Goal: Task Accomplishment & Management: Complete application form

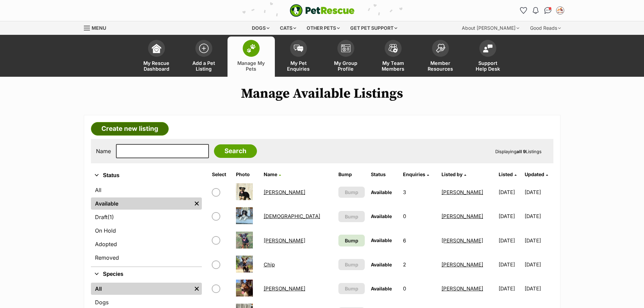
click at [141, 127] on link "Create new listing" at bounding box center [130, 129] width 78 height 14
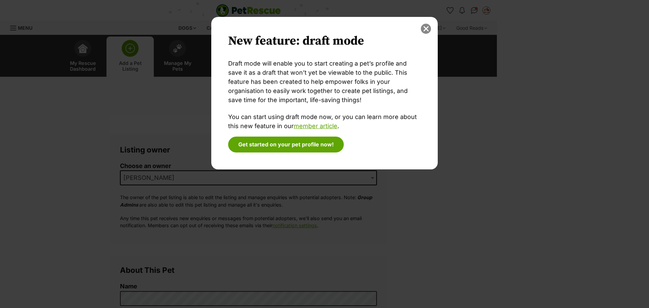
click at [426, 30] on button "close" at bounding box center [426, 29] width 10 height 10
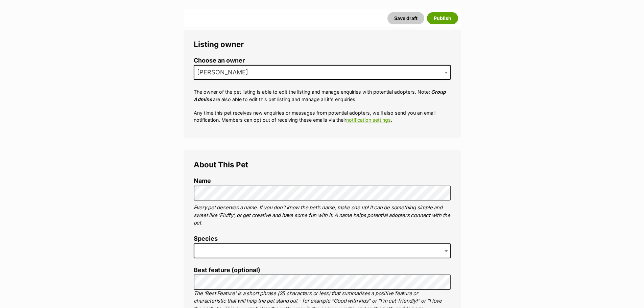
scroll to position [131, 0]
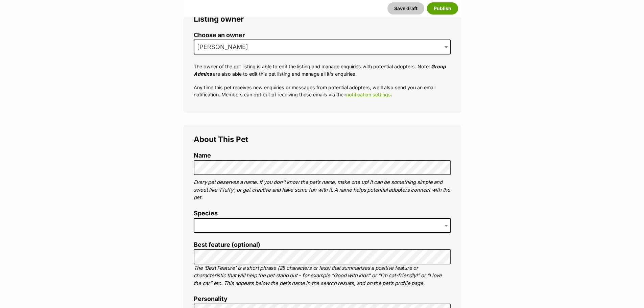
click at [446, 45] on span at bounding box center [446, 47] width 7 height 15
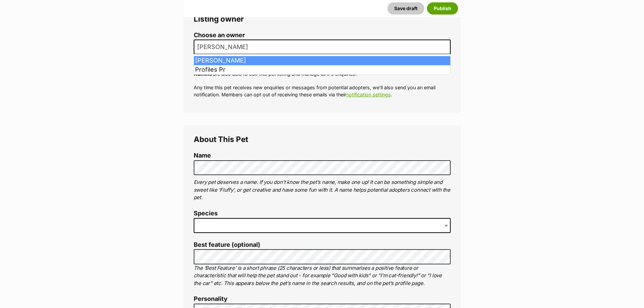
click at [446, 45] on span at bounding box center [446, 47] width 7 height 15
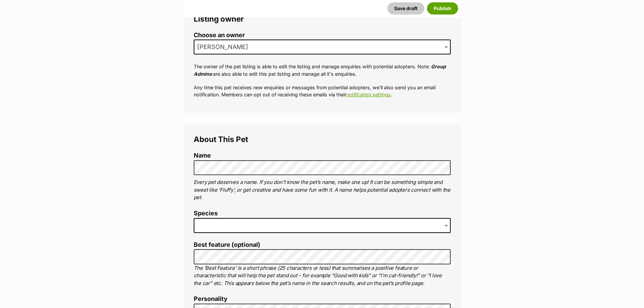
drag, startPoint x: 542, startPoint y: 96, endPoint x: 532, endPoint y: 102, distance: 11.6
click at [204, 222] on span at bounding box center [322, 225] width 257 height 15
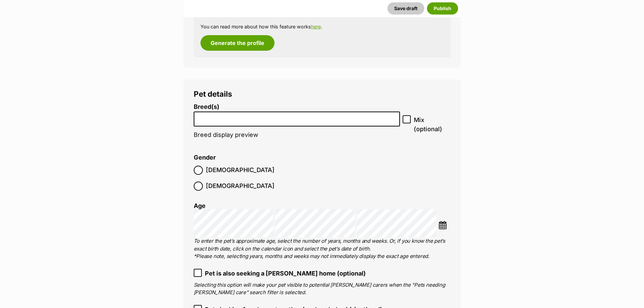
scroll to position [841, 0]
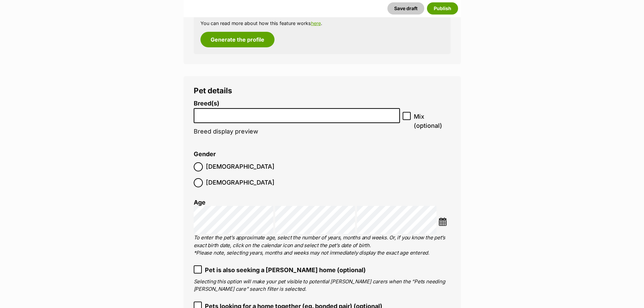
click at [256, 116] on input "search" at bounding box center [297, 113] width 202 height 7
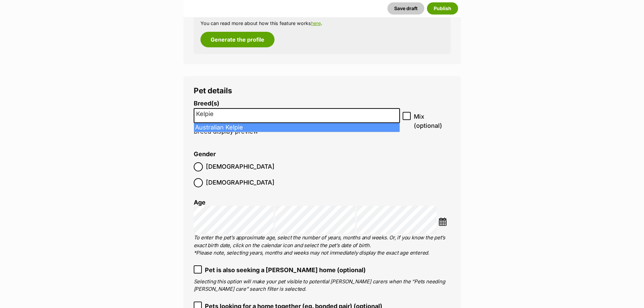
type input "Kelpie"
select select "723"
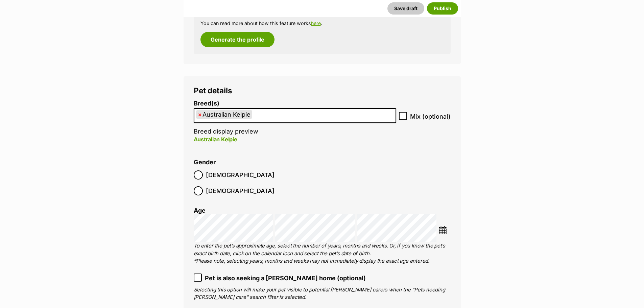
click at [444, 226] on img at bounding box center [442, 230] width 8 height 8
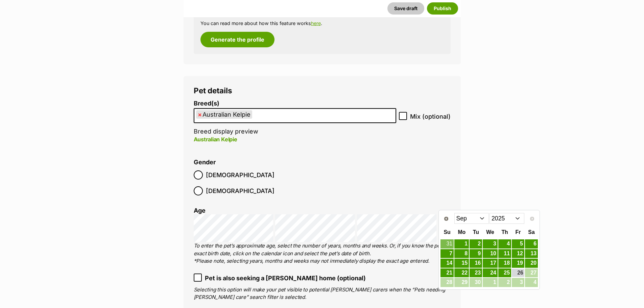
click at [509, 219] on select "2015 2016 2017 2018 2019 2020 2021 2022 2023 2024 2025" at bounding box center [506, 218] width 35 height 11
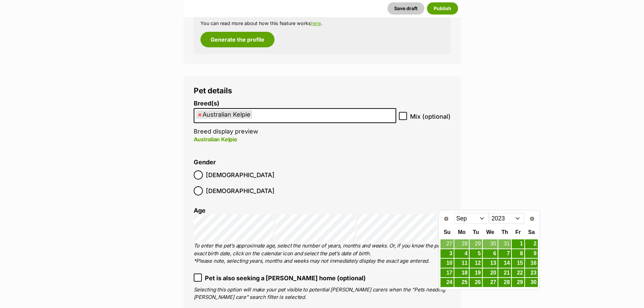
click at [477, 216] on select "Jan Feb Mar Apr May Jun Jul Aug Sep Oct Nov Dec" at bounding box center [471, 218] width 35 height 11
click at [450, 260] on link "15" at bounding box center [446, 263] width 13 height 8
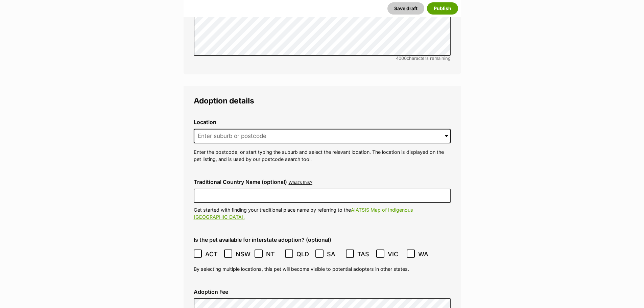
scroll to position [1613, 0]
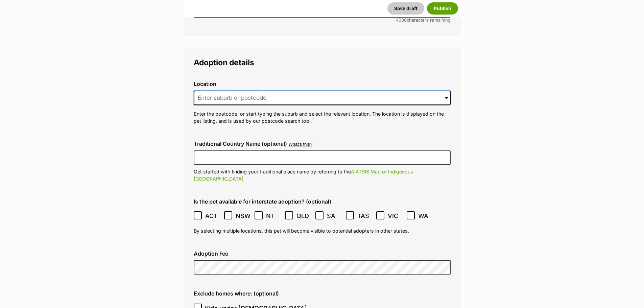
click at [277, 91] on input at bounding box center [322, 98] width 257 height 15
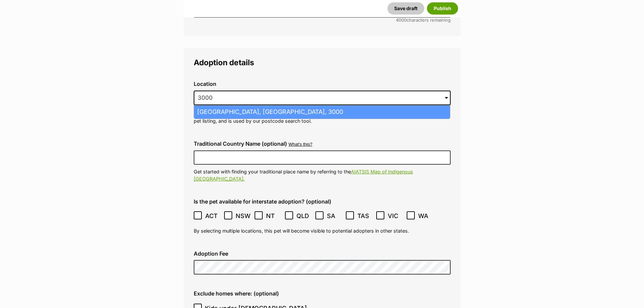
click at [261, 105] on li "Melbourne, Victoria, 3000" at bounding box center [322, 111] width 256 height 13
type input "Melbourne, Victoria, 3000"
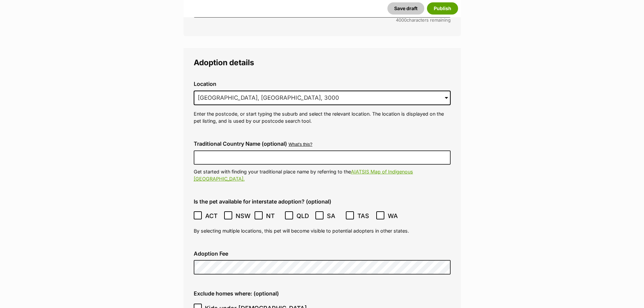
drag, startPoint x: 199, startPoint y: 191, endPoint x: 204, endPoint y: 191, distance: 5.4
click at [199, 213] on icon at bounding box center [197, 215] width 5 height 5
click at [227, 214] on icon at bounding box center [228, 215] width 4 height 3
click at [257, 214] on icon at bounding box center [258, 215] width 4 height 3
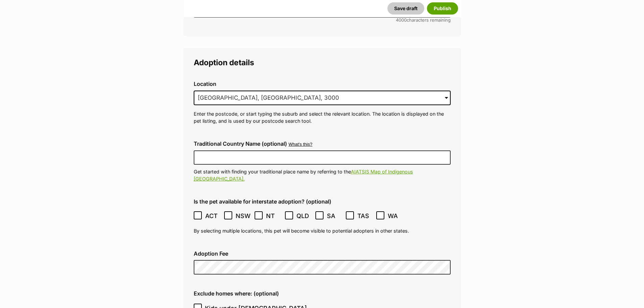
click at [320, 214] on icon at bounding box center [319, 215] width 4 height 3
click at [380, 214] on icon at bounding box center [380, 215] width 4 height 3
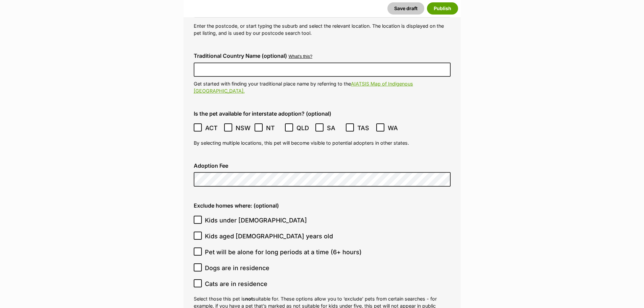
scroll to position [1778, 0]
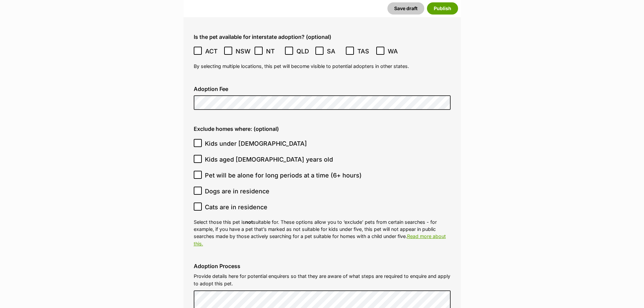
click at [197, 205] on icon at bounding box center [198, 206] width 4 height 3
click at [197, 202] on input "Cats are in residence" at bounding box center [198, 206] width 8 height 8
checkbox input "true"
click at [198, 172] on icon at bounding box center [197, 174] width 5 height 5
click at [198, 171] on input "Pet will be alone for long periods at a time (6+ hours)" at bounding box center [198, 175] width 8 height 8
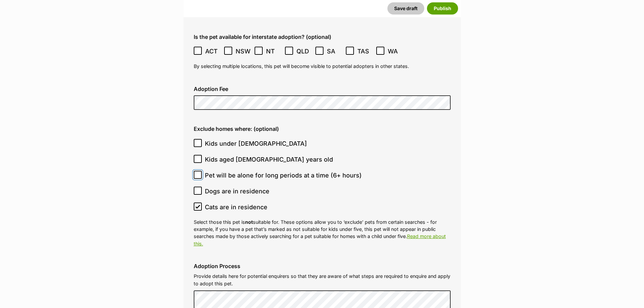
checkbox input "true"
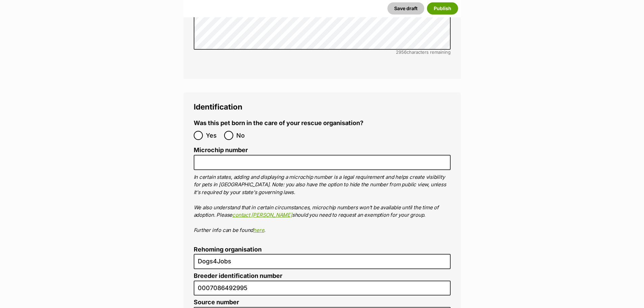
scroll to position [2199, 0]
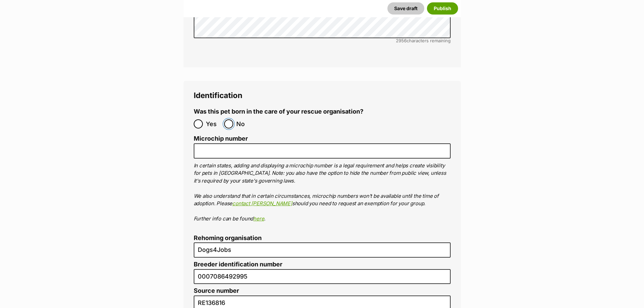
click at [230, 119] on input "No" at bounding box center [228, 123] width 9 height 9
radio input "true"
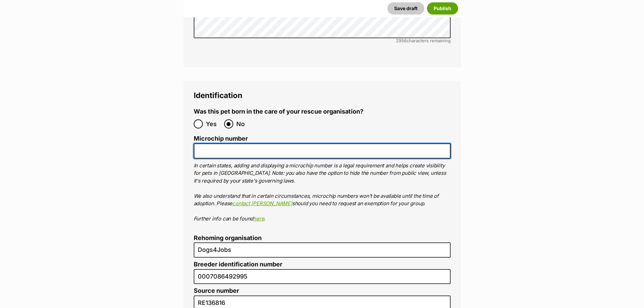
click at [211, 143] on input "Microchip number" at bounding box center [322, 150] width 257 height 15
paste input "978142000040561"
type input "978142000040561"
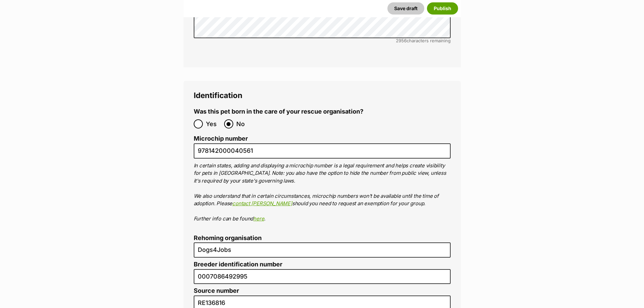
drag, startPoint x: 643, startPoint y: 211, endPoint x: 629, endPoint y: 236, distance: 28.3
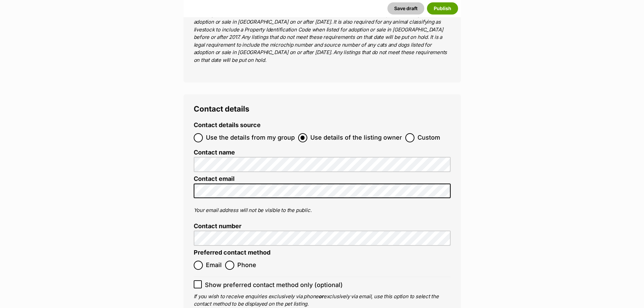
scroll to position [2696, 0]
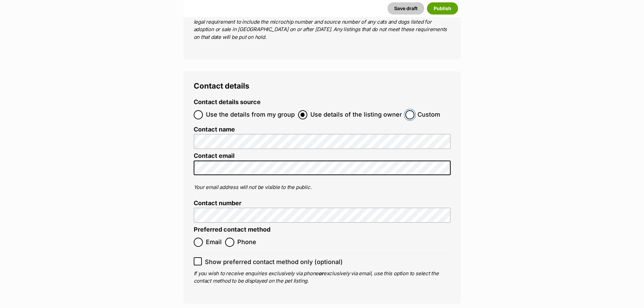
click at [405, 110] on input "Custom" at bounding box center [409, 114] width 9 height 9
radio input "true"
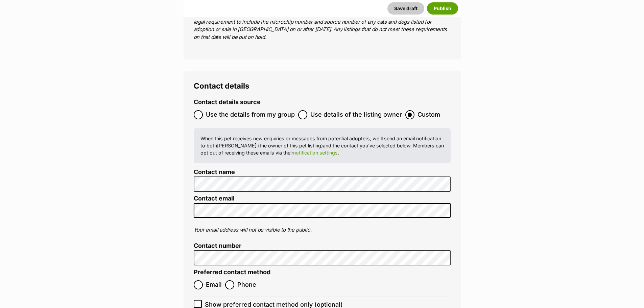
drag, startPoint x: 507, startPoint y: 149, endPoint x: 493, endPoint y: 160, distance: 17.8
click at [200, 280] on input "Email" at bounding box center [198, 284] width 9 height 9
radio input "true"
click at [200, 300] on input "Show preferred contact method only (optional)" at bounding box center [198, 304] width 8 height 8
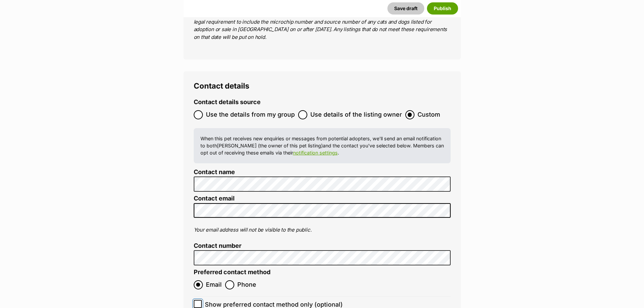
checkbox input "true"
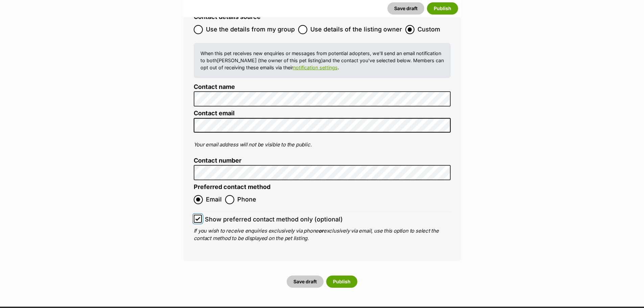
scroll to position [2788, 0]
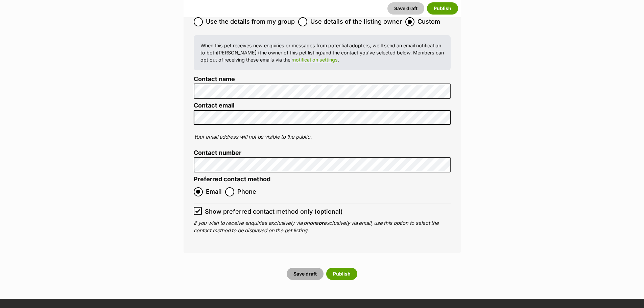
click at [304, 268] on button "Save draft" at bounding box center [304, 274] width 37 height 12
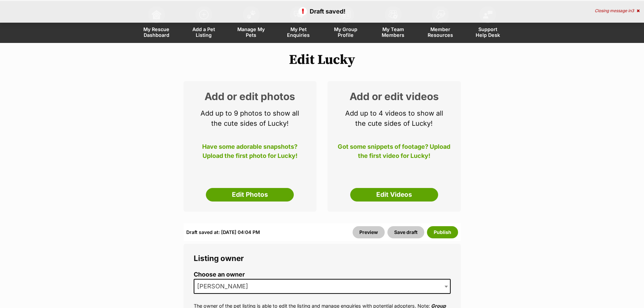
scroll to position [101, 0]
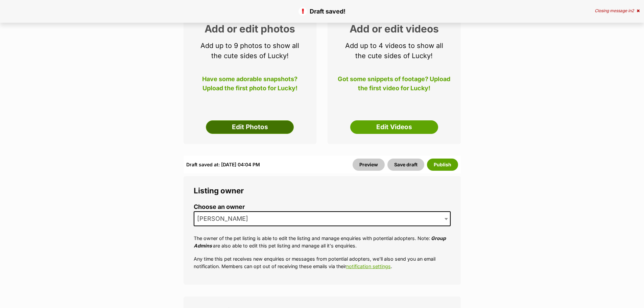
click at [261, 130] on link "Edit Photos" at bounding box center [250, 127] width 88 height 14
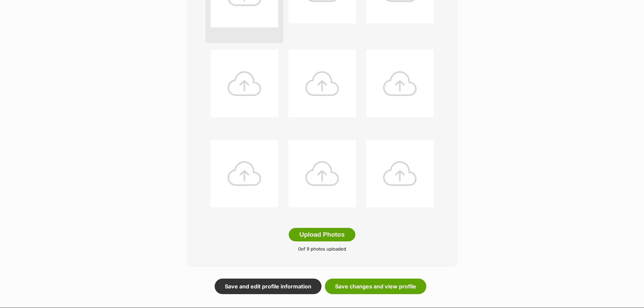
scroll to position [229, 0]
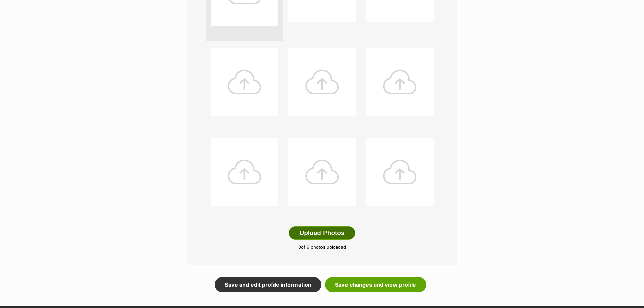
click at [336, 230] on button "Upload Photos" at bounding box center [322, 233] width 66 height 14
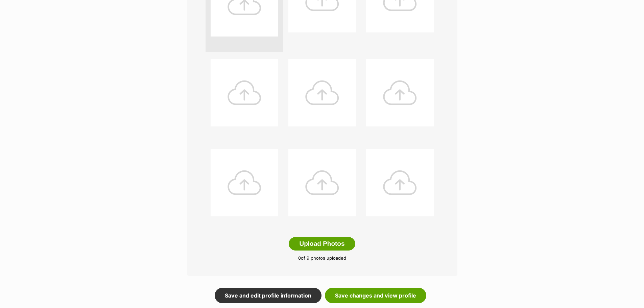
scroll to position [236, 0]
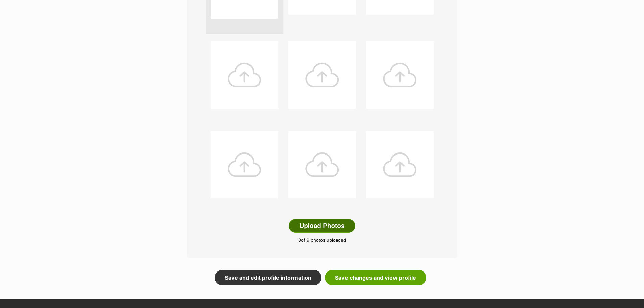
click at [339, 225] on button "Upload Photos" at bounding box center [322, 226] width 66 height 14
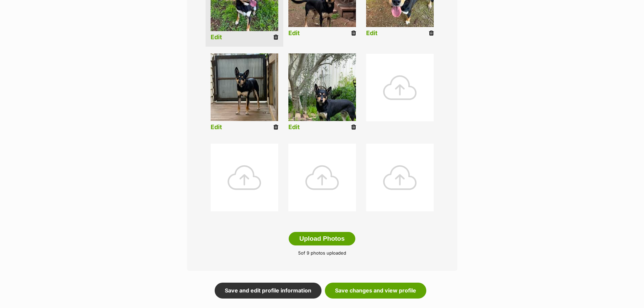
scroll to position [224, 0]
click at [386, 290] on link "Save changes and view profile" at bounding box center [375, 291] width 101 height 16
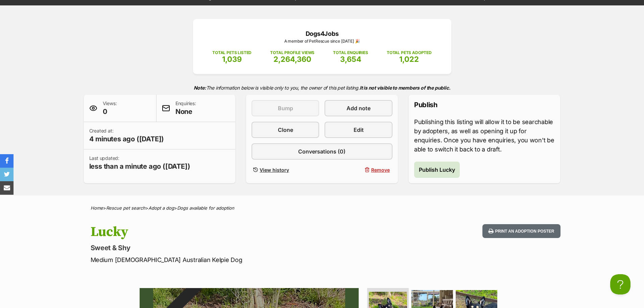
scroll to position [65, 0]
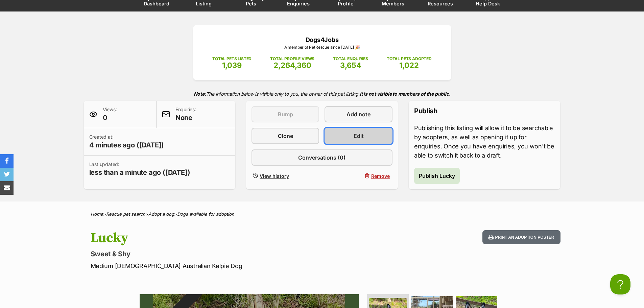
click at [359, 133] on span "Edit" at bounding box center [358, 136] width 10 height 8
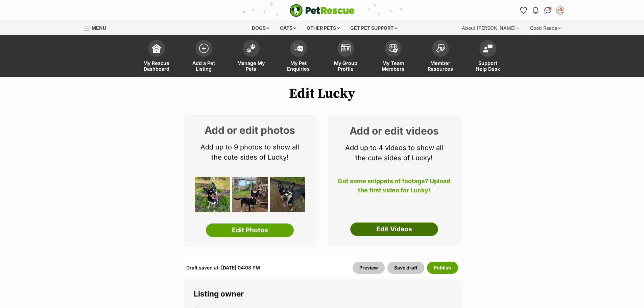
click at [414, 227] on link "Edit Videos" at bounding box center [394, 229] width 88 height 14
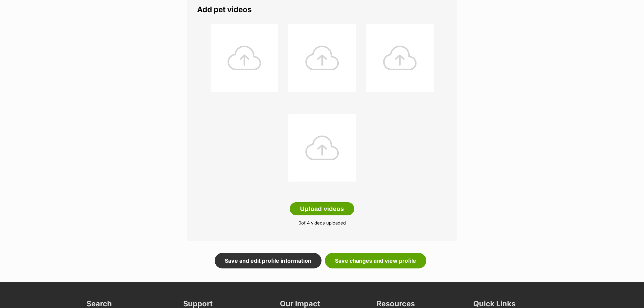
scroll to position [132, 0]
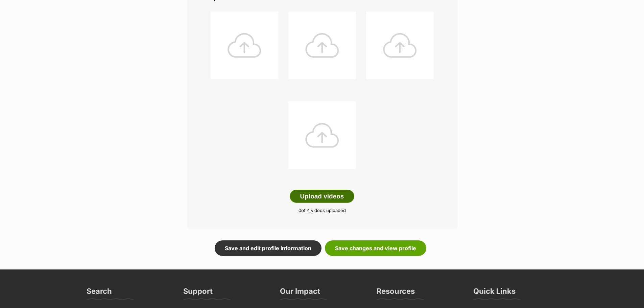
click at [341, 196] on button "Upload videos" at bounding box center [322, 197] width 65 height 14
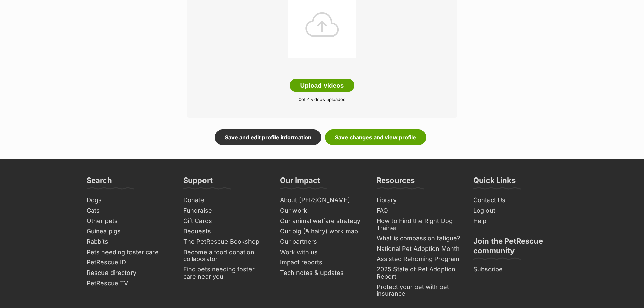
scroll to position [238, 0]
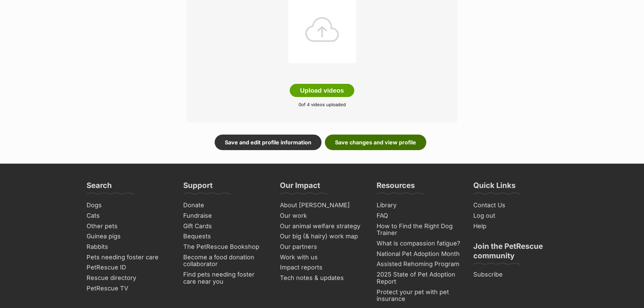
click at [387, 137] on link "Save changes and view profile" at bounding box center [375, 142] width 101 height 16
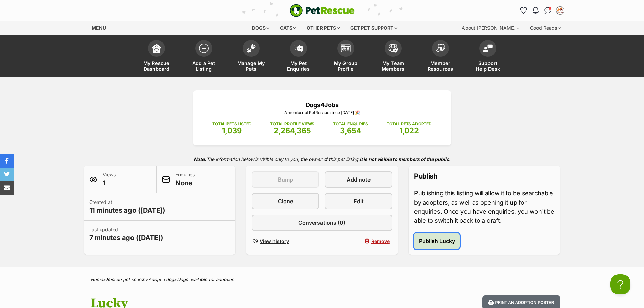
click at [444, 238] on span "Publish Lucky" at bounding box center [437, 241] width 36 height 8
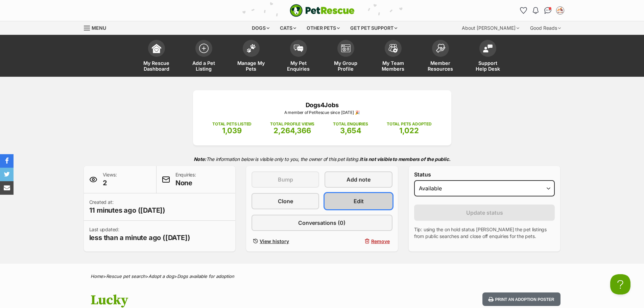
click at [353, 202] on span "Edit" at bounding box center [358, 201] width 10 height 8
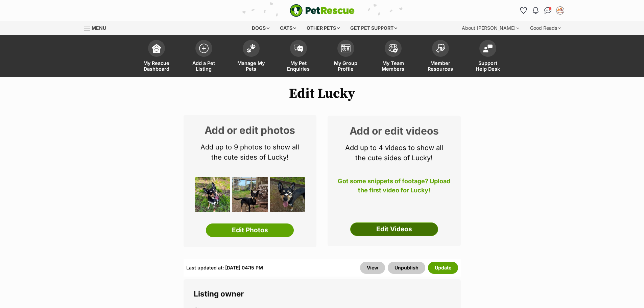
click at [398, 232] on link "Edit Videos" at bounding box center [394, 229] width 88 height 14
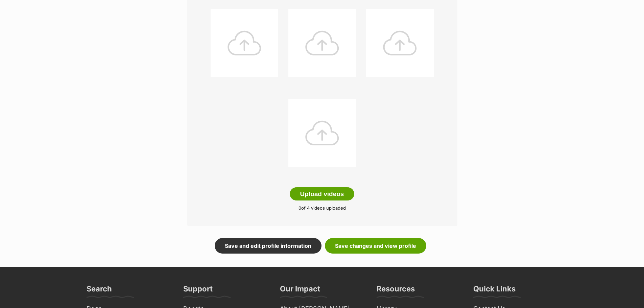
scroll to position [135, 0]
click at [328, 196] on button "Upload videos" at bounding box center [322, 194] width 65 height 14
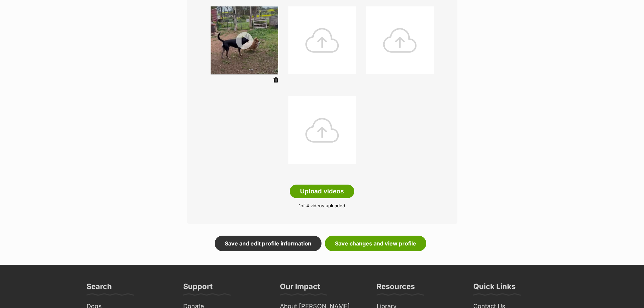
scroll to position [139, 0]
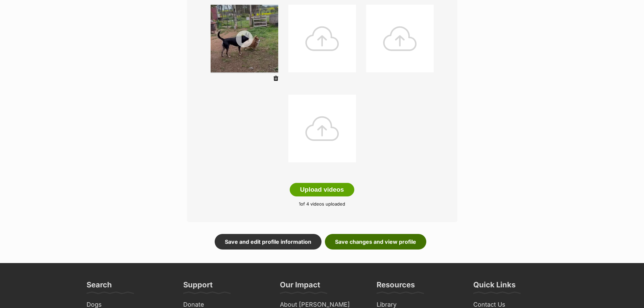
click at [404, 240] on link "Save changes and view profile" at bounding box center [375, 242] width 101 height 16
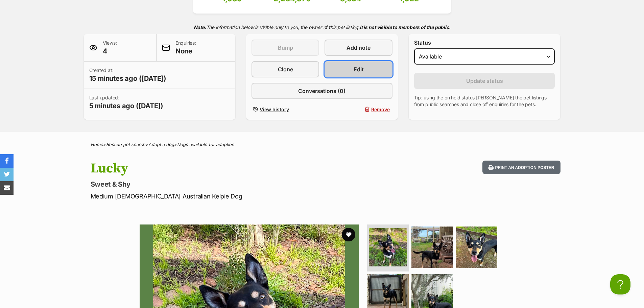
click at [353, 66] on link "Edit" at bounding box center [358, 69] width 68 height 16
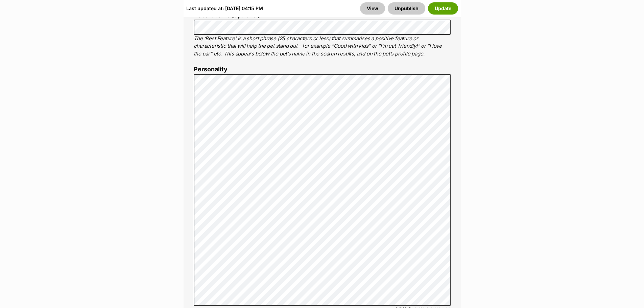
scroll to position [500, 0]
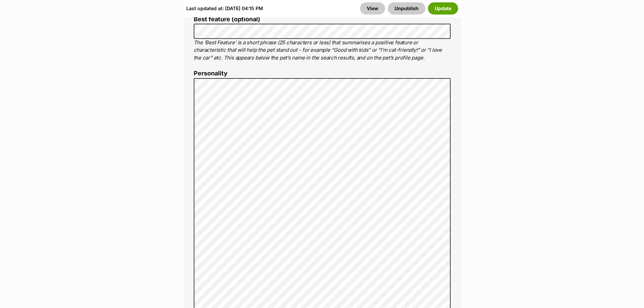
drag, startPoint x: 648, startPoint y: 17, endPoint x: 648, endPoint y: 59, distance: 41.9
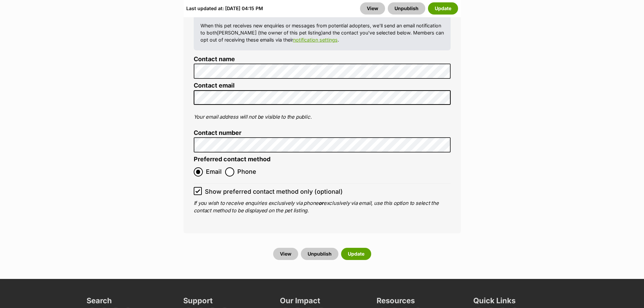
scroll to position [2944, 0]
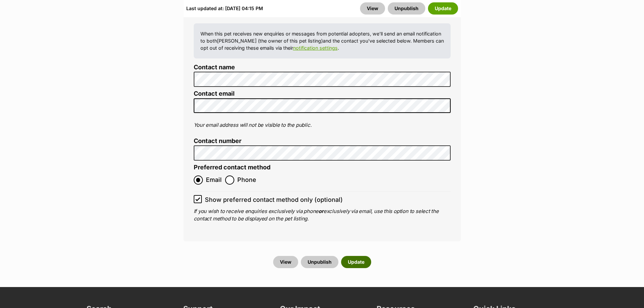
click at [355, 256] on button "Update" at bounding box center [356, 262] width 30 height 12
